Goal: Use online tool/utility: Use online tool/utility

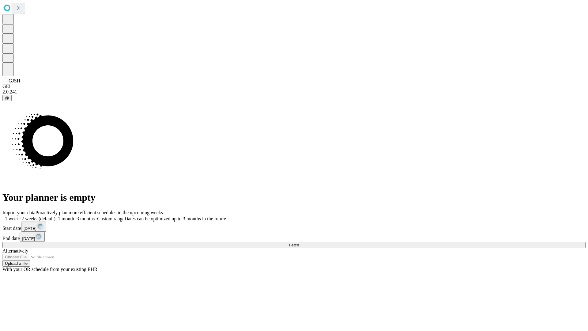
click at [299, 243] on span "Fetch" at bounding box center [294, 245] width 10 height 5
